Goal: Task Accomplishment & Management: Manage account settings

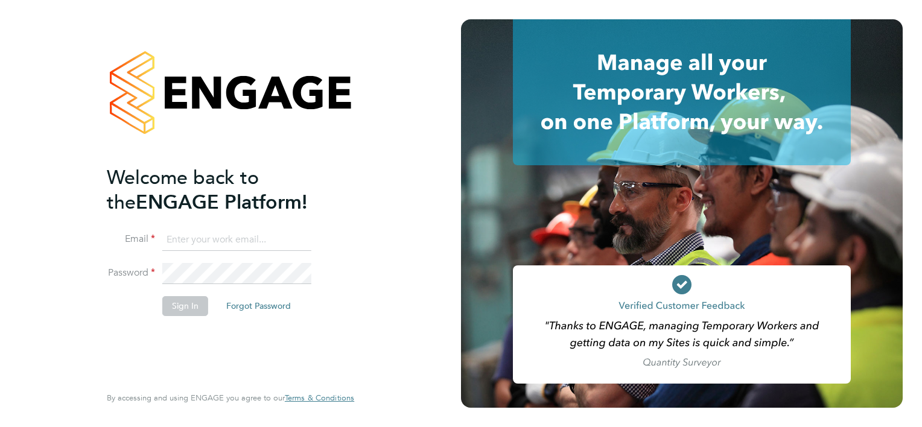
click at [203, 240] on input at bounding box center [236, 240] width 149 height 22
type input "[EMAIL_ADDRESS][PERSON_NAME][DOMAIN_NAME]"
click at [197, 305] on button "Sign In" at bounding box center [185, 305] width 46 height 19
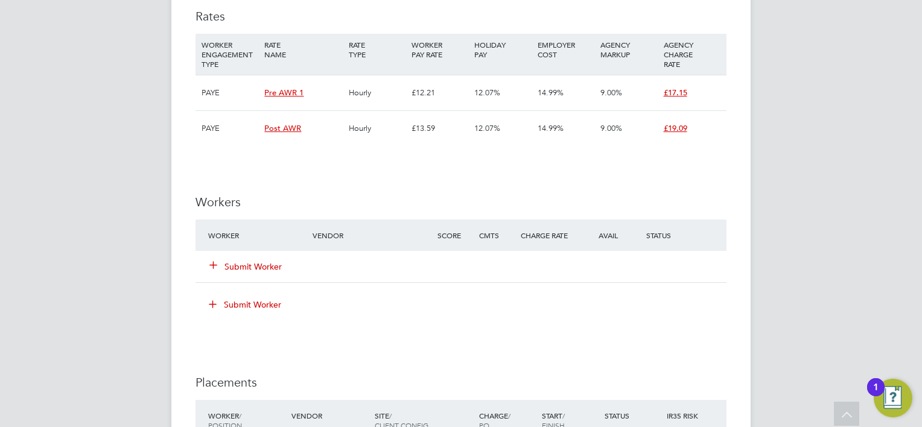
scroll to position [1327, 0]
click at [239, 261] on button "Submit Worker" at bounding box center [246, 264] width 72 height 12
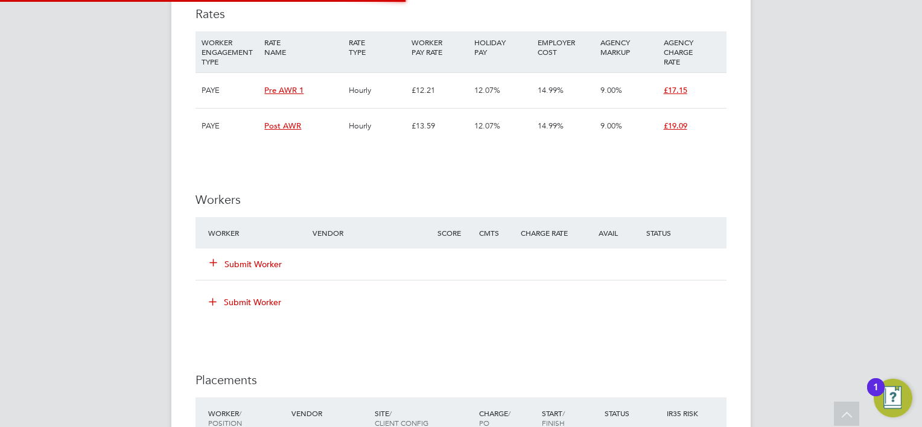
scroll to position [5, 5]
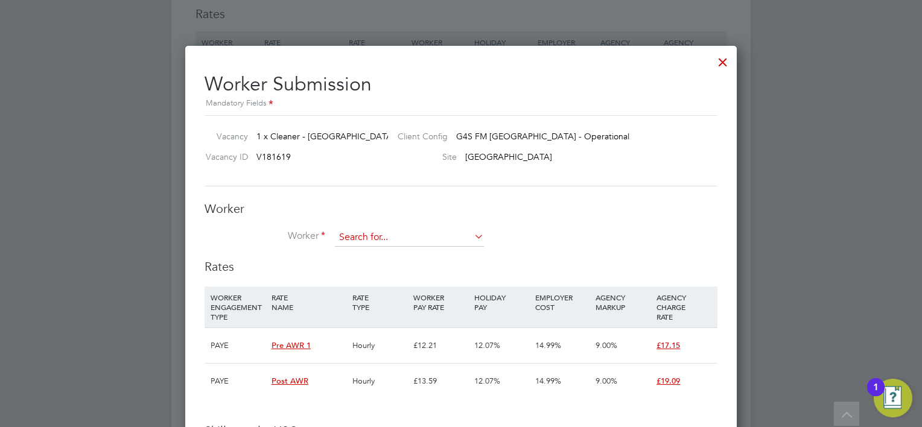
click at [369, 239] on input at bounding box center [409, 238] width 149 height 18
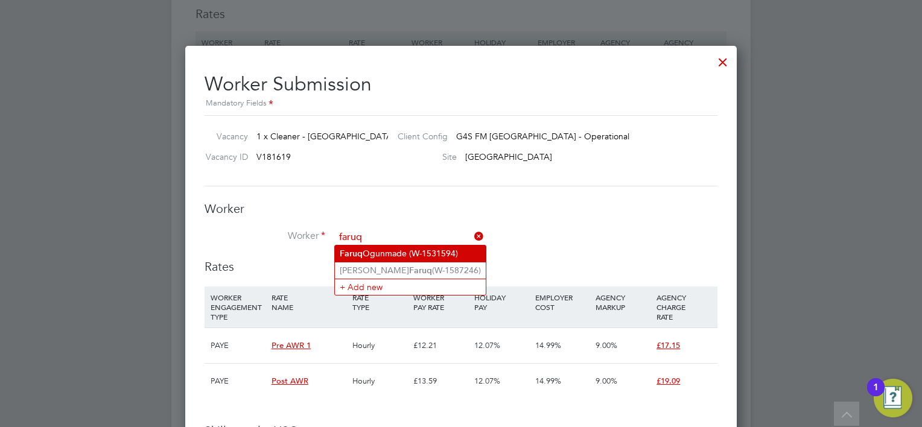
click at [374, 253] on li "Faruq Ogunmade (W-1531594)" at bounding box center [410, 254] width 151 height 16
type input "Faruq Ogunmade (W-1531594)"
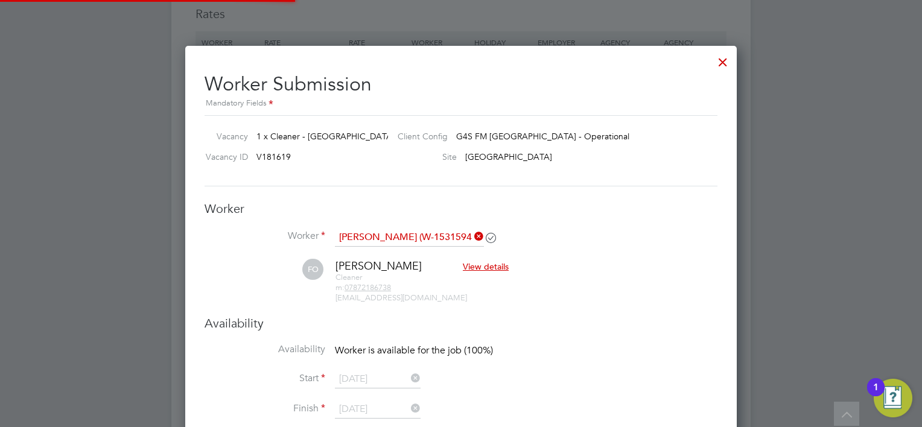
scroll to position [1243, 552]
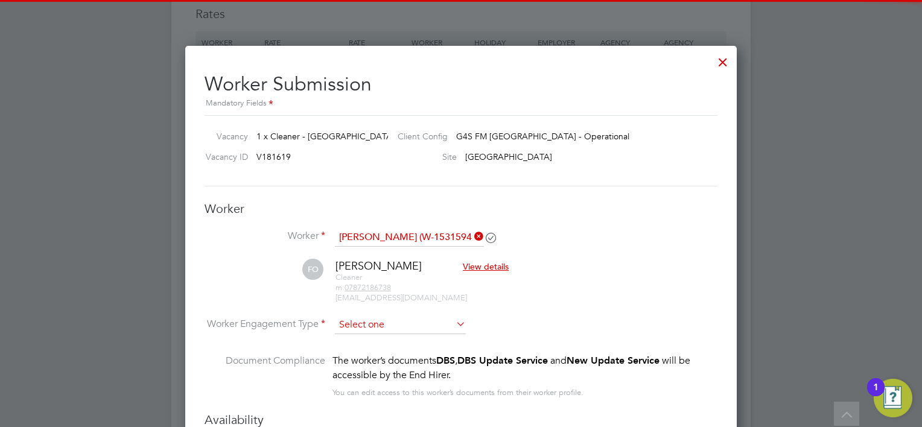
click at [381, 320] on input at bounding box center [400, 325] width 131 height 18
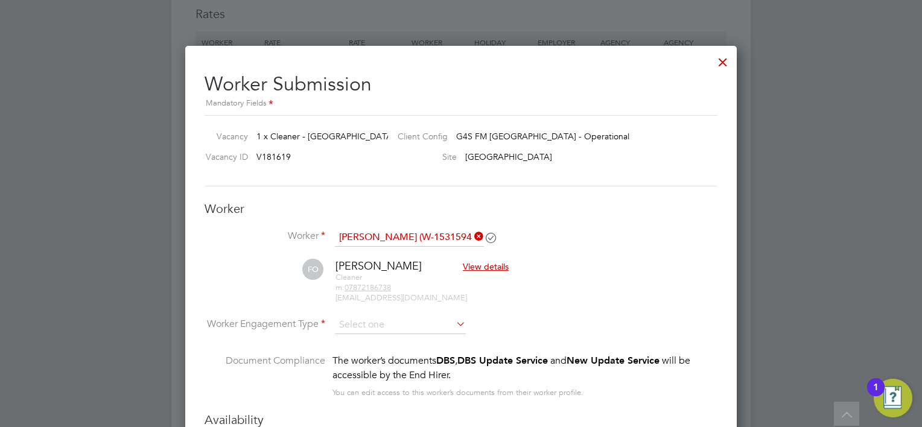
click at [383, 352] on li "PAYE" at bounding box center [401, 356] width 132 height 16
type input "PAYE"
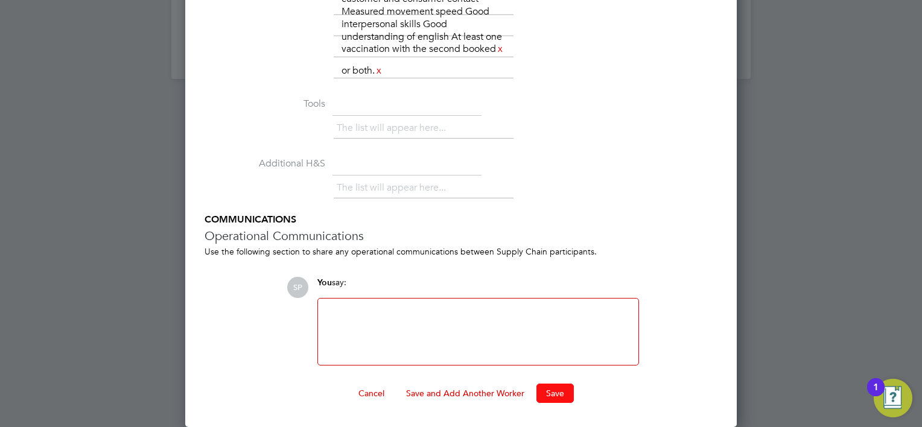
drag, startPoint x: 548, startPoint y: 398, endPoint x: 547, endPoint y: 391, distance: 7.3
click at [548, 396] on button "Save" at bounding box center [554, 393] width 37 height 19
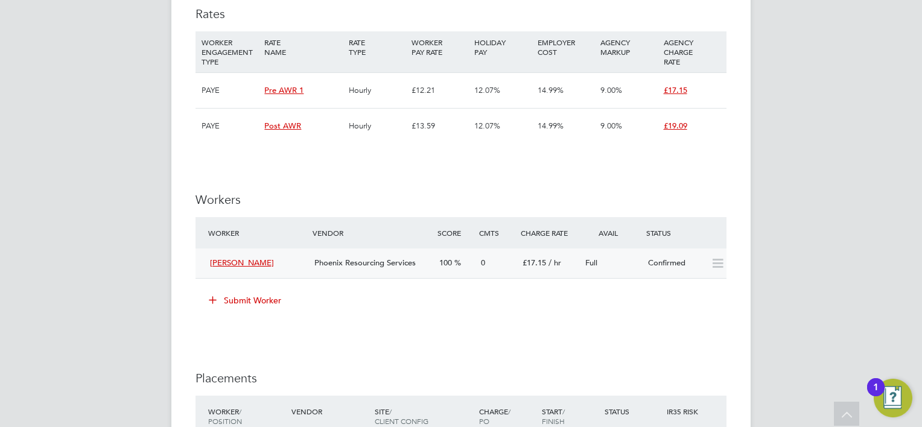
click at [714, 265] on icon at bounding box center [717, 264] width 15 height 10
click at [697, 265] on div "Confirmed" at bounding box center [674, 263] width 63 height 20
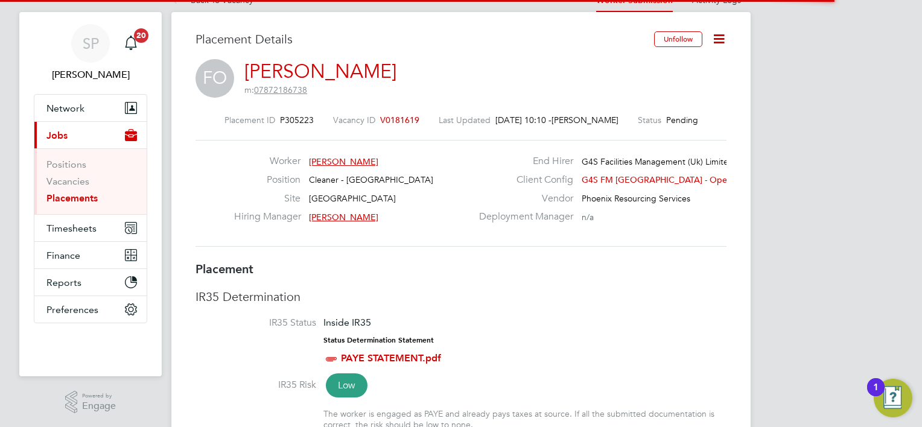
click at [722, 41] on icon at bounding box center [718, 38] width 15 height 15
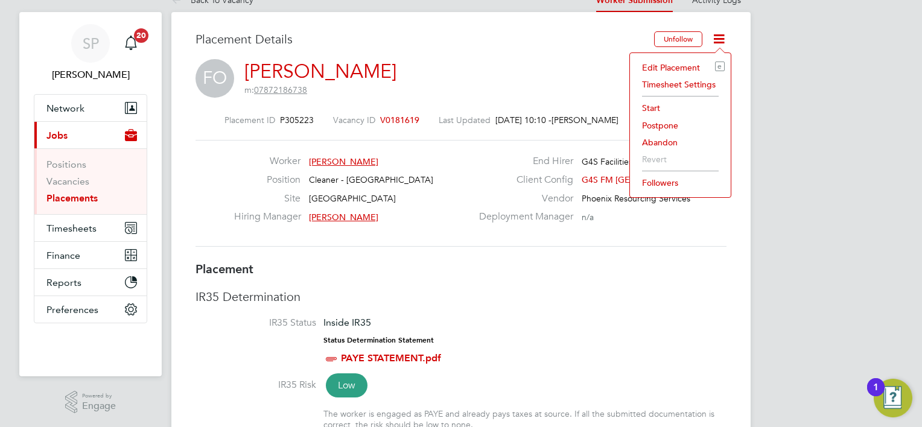
click at [645, 104] on li "Start" at bounding box center [680, 108] width 89 height 17
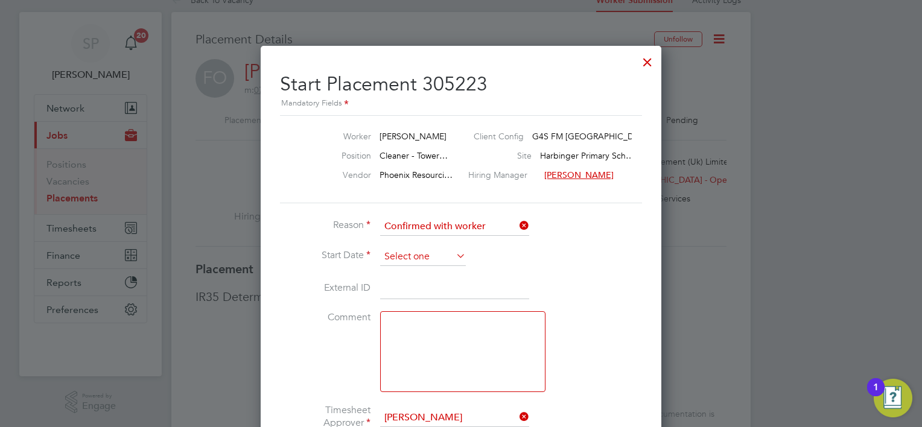
click at [418, 261] on input at bounding box center [423, 257] width 86 height 18
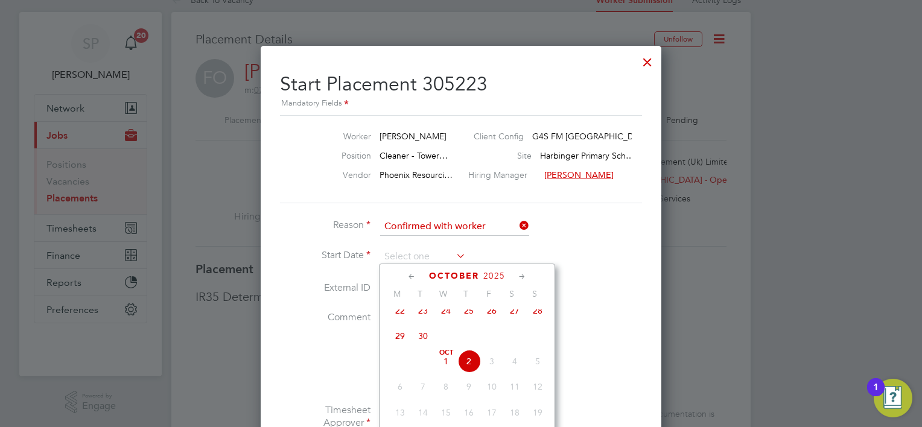
click at [451, 368] on span "Oct 1" at bounding box center [445, 361] width 23 height 23
type input "01 Oct 2025"
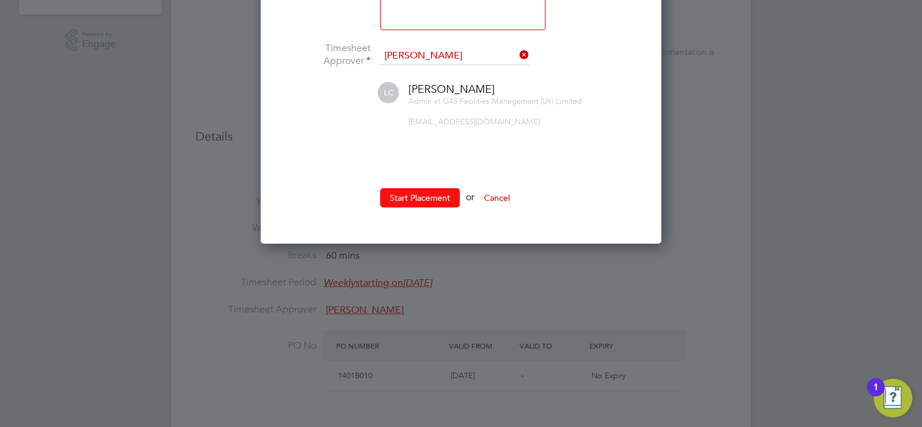
click at [415, 200] on button "Start Placement" at bounding box center [420, 197] width 80 height 19
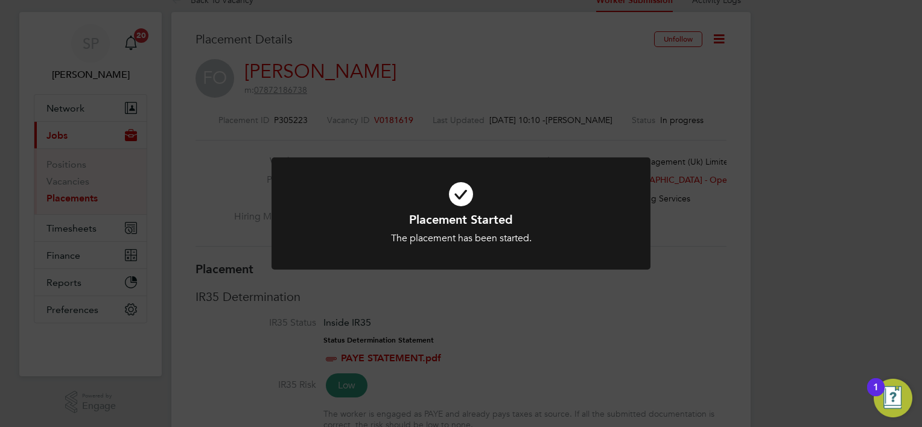
click at [92, 222] on div "Placement Started The placement has been started. Cancel Okay" at bounding box center [461, 213] width 922 height 427
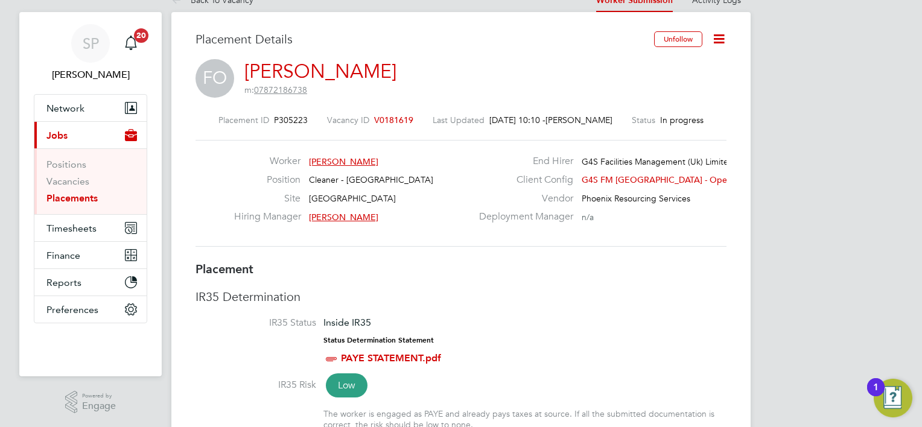
click at [56, 153] on ul "Positions Vacancies Placements" at bounding box center [90, 181] width 112 height 66
click at [60, 165] on link "Positions" at bounding box center [66, 164] width 40 height 11
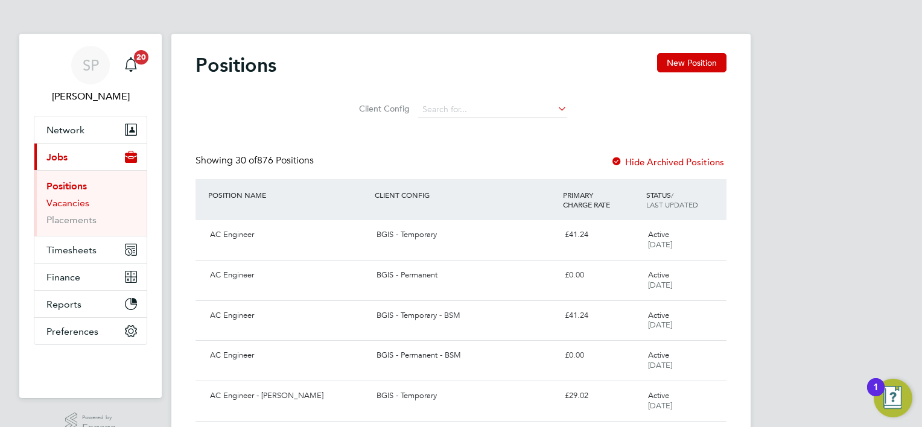
click at [61, 197] on link "Vacancies" at bounding box center [67, 202] width 43 height 11
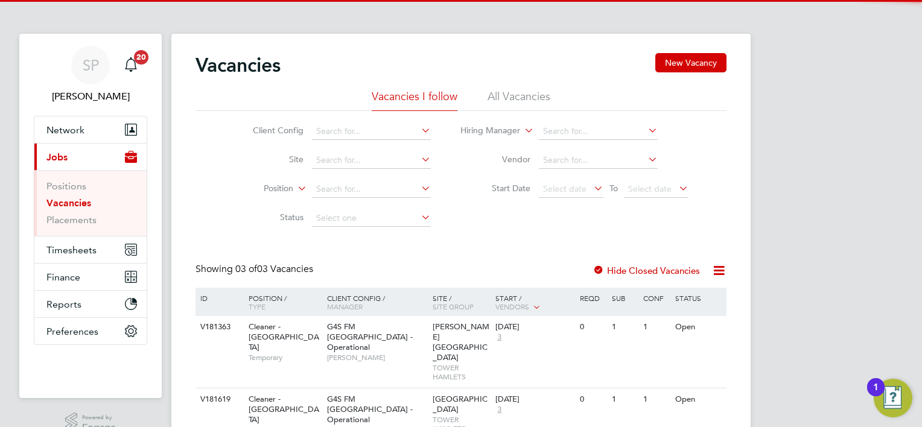
click at [63, 209] on li "Vacancies" at bounding box center [91, 205] width 90 height 17
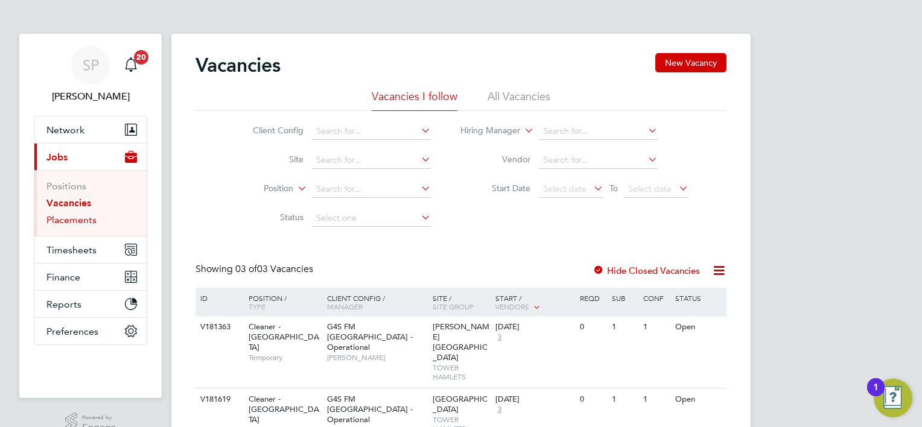
click at [70, 223] on link "Placements" at bounding box center [71, 219] width 50 height 11
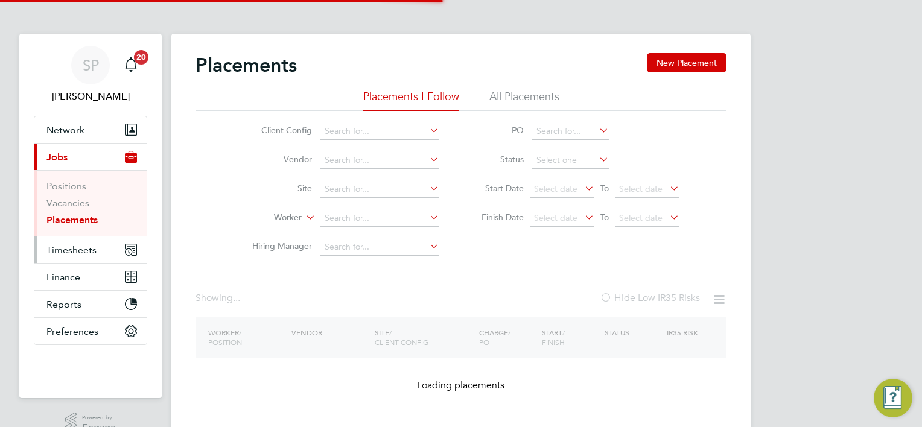
click at [76, 246] on span "Timesheets" at bounding box center [71, 249] width 50 height 11
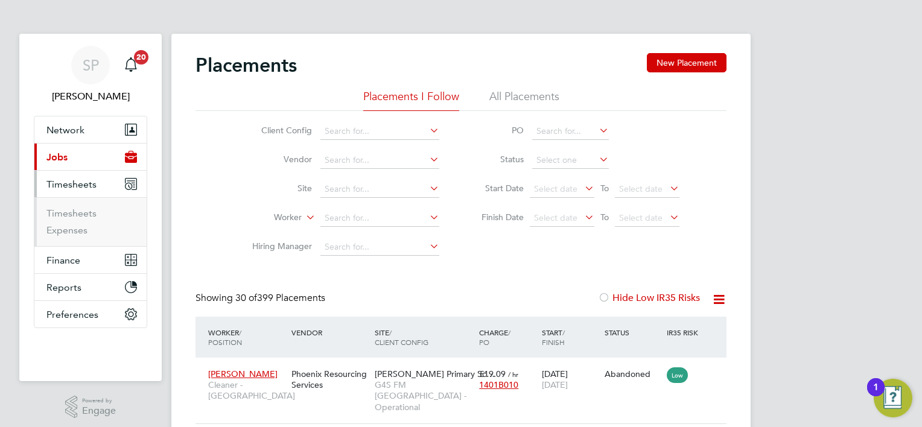
click at [72, 184] on span "Timesheets" at bounding box center [71, 184] width 50 height 11
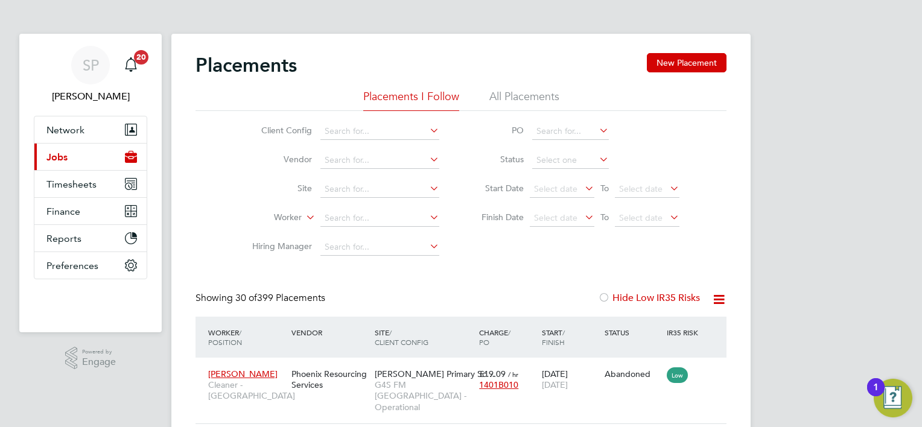
click at [61, 160] on span "Jobs" at bounding box center [56, 156] width 21 height 11
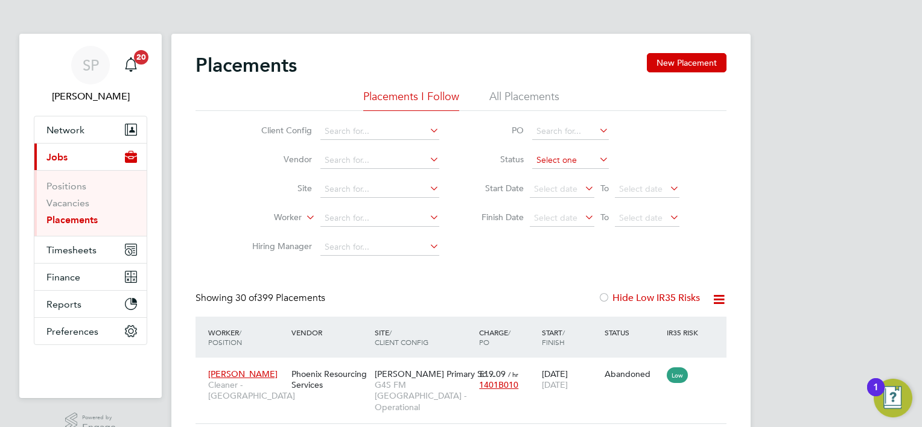
click at [571, 160] on input at bounding box center [570, 160] width 77 height 17
click at [564, 209] on li "Pending" at bounding box center [570, 208] width 77 height 16
type input "Pending"
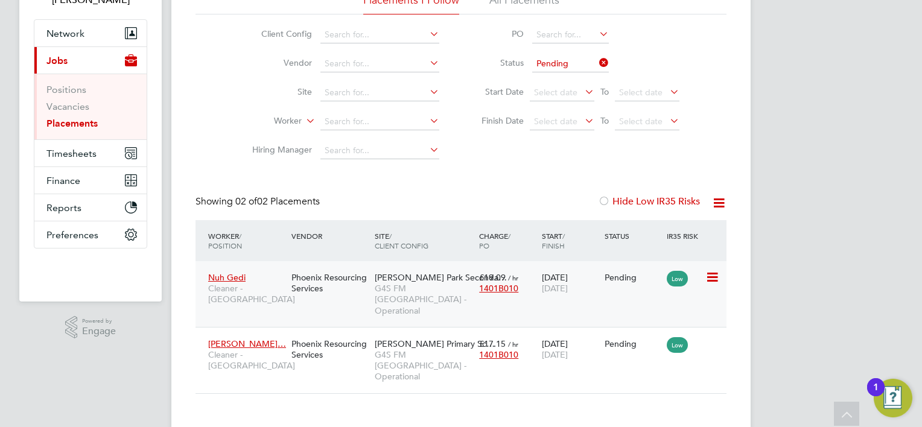
click at [709, 278] on icon at bounding box center [711, 277] width 12 height 14
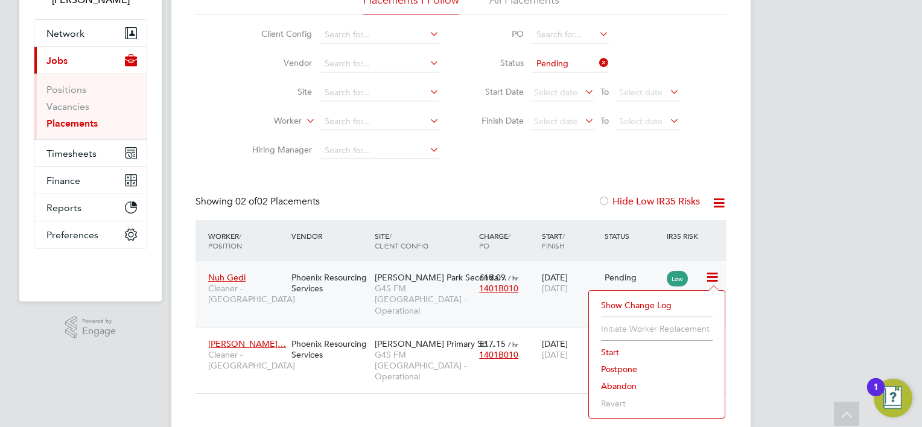
click at [609, 349] on li "Start" at bounding box center [657, 352] width 124 height 17
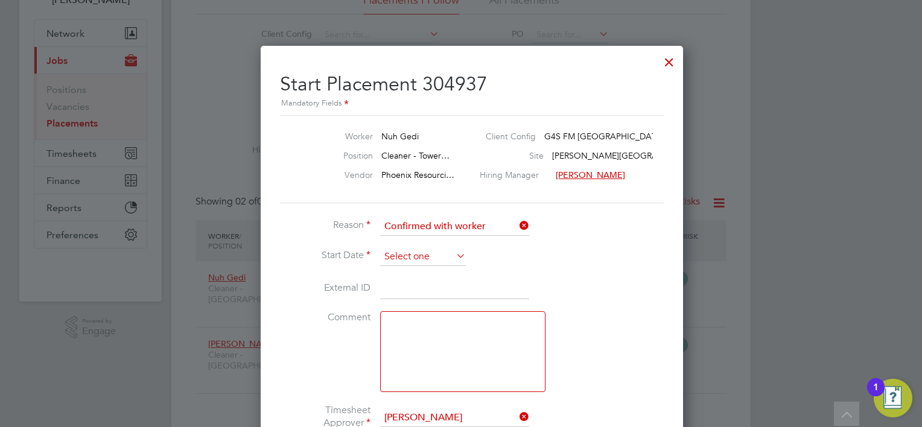
click at [410, 254] on input at bounding box center [423, 257] width 86 height 18
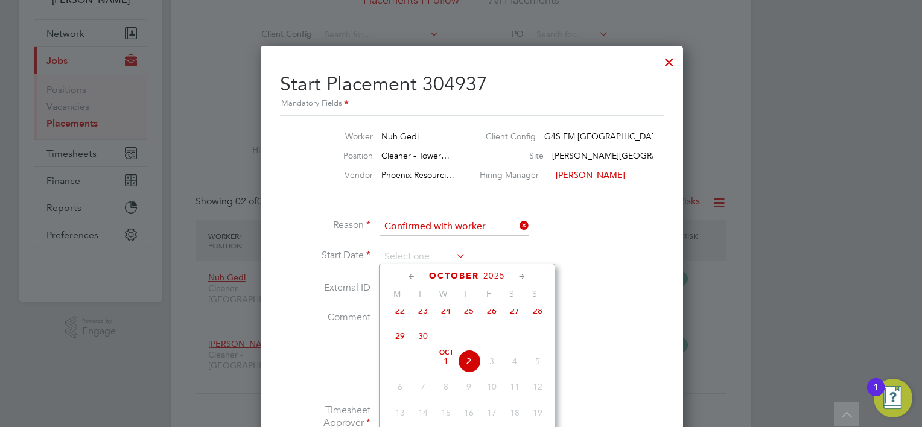
click at [449, 369] on span "Oct 1" at bounding box center [445, 361] width 23 height 23
type input "01 Oct 2025"
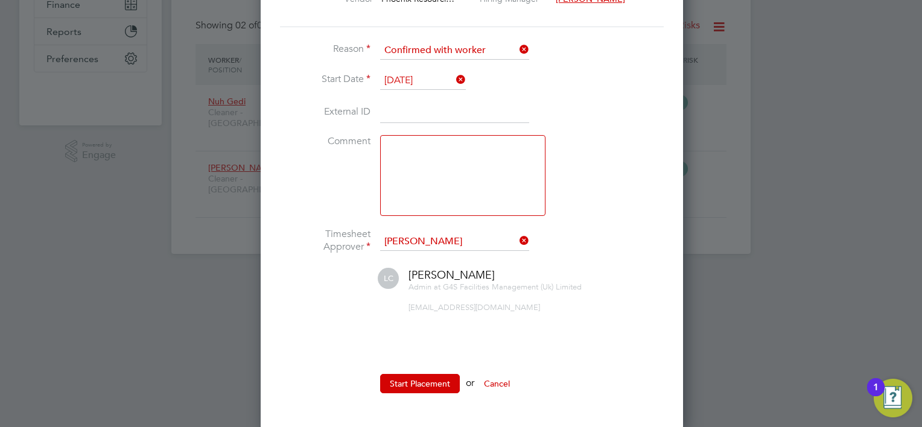
click at [434, 367] on ul "Reason Confirmed with worker Start Date 01 Oct 2025 External ID Comment Timeshe…" at bounding box center [461, 224] width 362 height 364
click at [434, 376] on button "Start Placement" at bounding box center [420, 383] width 80 height 19
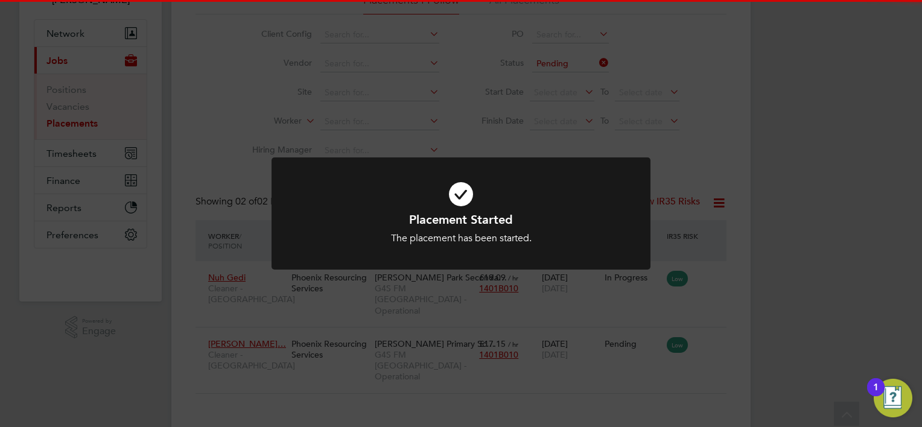
click at [734, 306] on div "Placement Started The placement has been started. Cancel Okay" at bounding box center [461, 213] width 922 height 427
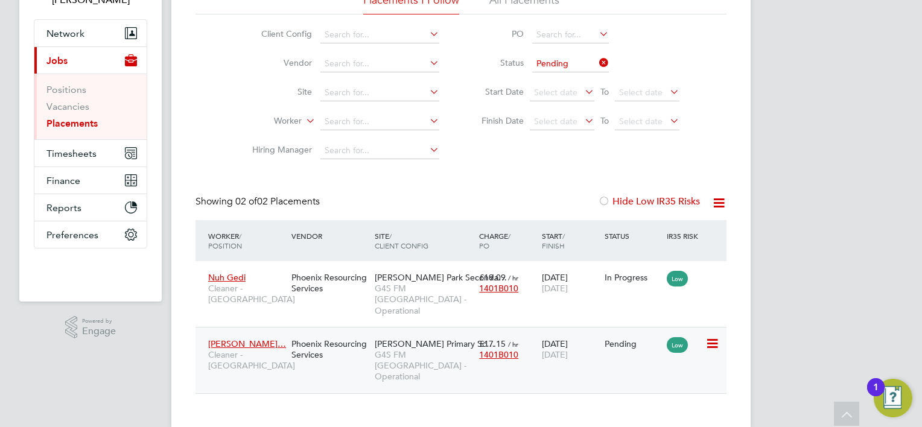
click at [712, 337] on icon at bounding box center [711, 344] width 12 height 14
click at [617, 401] on li "Start" at bounding box center [657, 407] width 124 height 17
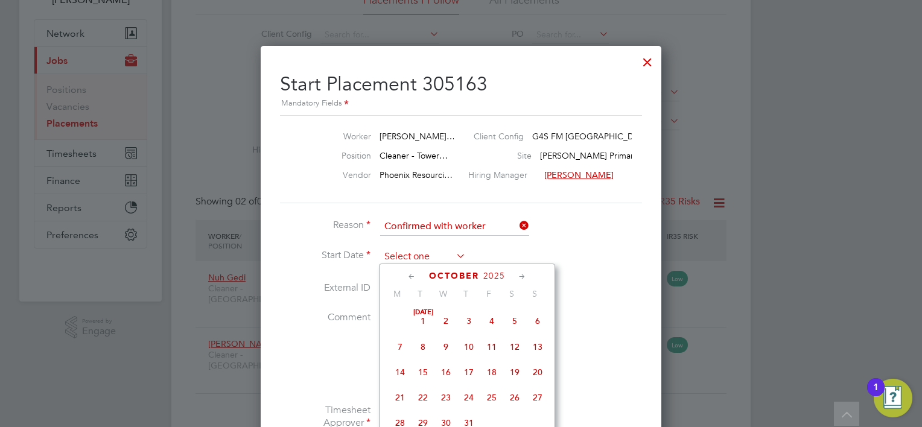
click at [408, 258] on input at bounding box center [423, 257] width 86 height 18
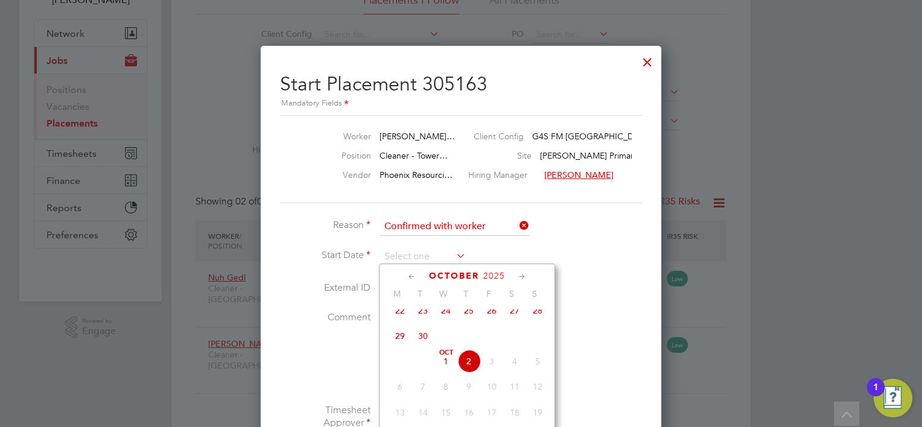
click at [449, 367] on span "Oct 1" at bounding box center [445, 361] width 23 height 23
type input "01 Oct 2025"
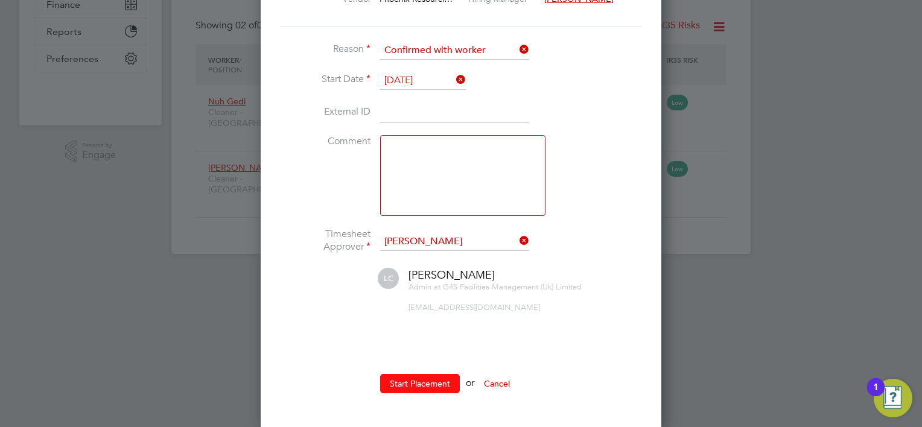
click at [436, 374] on button "Start Placement" at bounding box center [420, 383] width 80 height 19
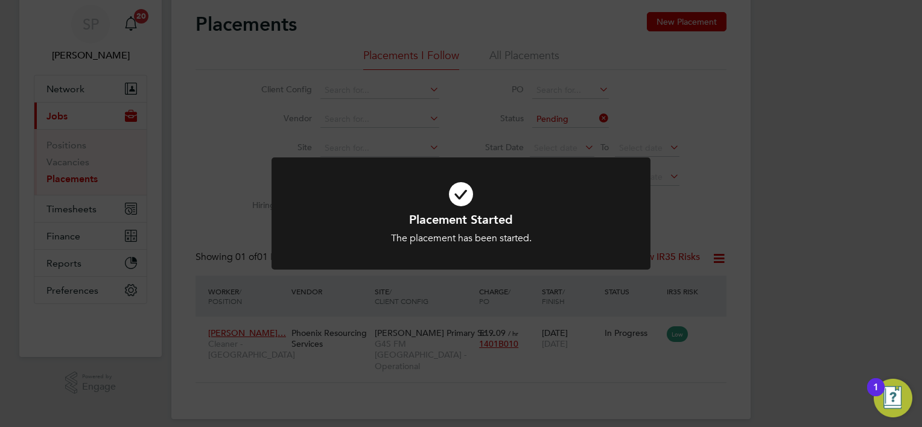
click at [789, 279] on div "Placement Started The placement has been started. Cancel Okay" at bounding box center [461, 213] width 922 height 427
